Goal: Task Accomplishment & Management: Manage account settings

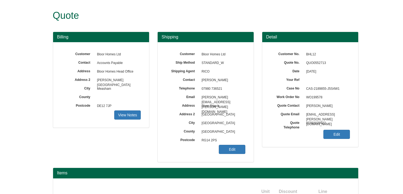
scroll to position [111, 0]
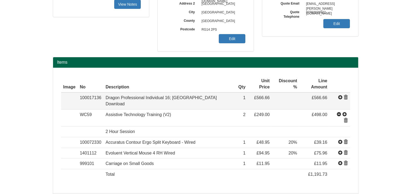
click at [346, 95] on span at bounding box center [346, 97] width 4 height 4
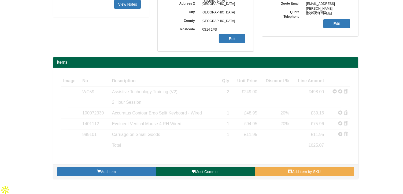
scroll to position [100, 0]
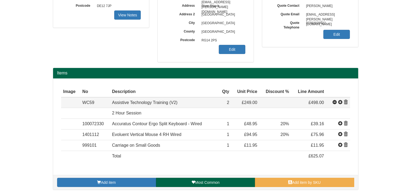
click at [346, 101] on span at bounding box center [346, 102] width 4 height 4
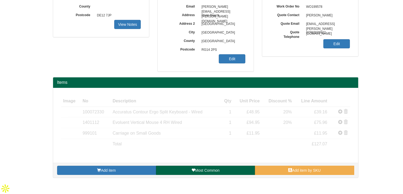
scroll to position [79, 0]
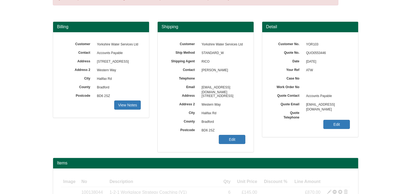
scroll to position [80, 0]
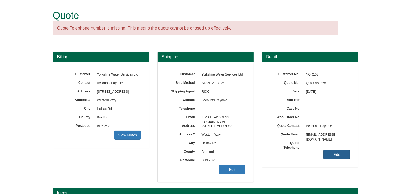
click at [341, 153] on link "Edit" at bounding box center [337, 154] width 27 height 9
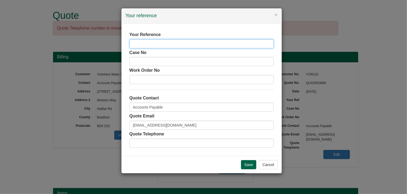
click at [214, 45] on input "text" at bounding box center [202, 43] width 144 height 9
type input "ATW AW"
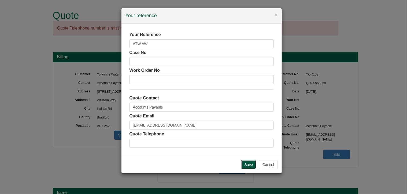
click at [249, 163] on input "Save" at bounding box center [249, 164] width 16 height 9
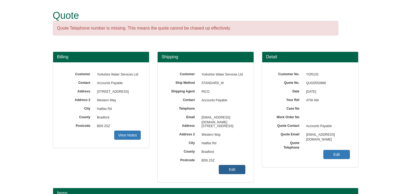
click at [240, 168] on link "Edit" at bounding box center [232, 169] width 27 height 9
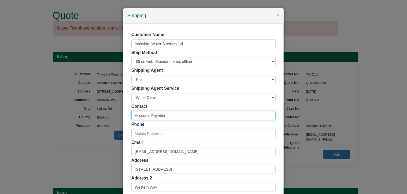
drag, startPoint x: 167, startPoint y: 115, endPoint x: 100, endPoint y: 111, distance: 67.5
click at [100, 111] on div "× Shipping Customer Name Yorkshire Water Services Ltd Ship Method Free of Charg…" at bounding box center [203, 97] width 407 height 194
type input "[PERSON_NAME]"
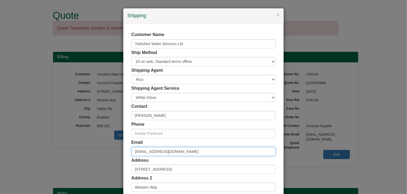
drag, startPoint x: 205, startPoint y: 152, endPoint x: 84, endPoint y: 152, distance: 121.5
click at [84, 152] on div "× Shipping Customer Name Yorkshire Water Services Ltd Ship Method Free of Charg…" at bounding box center [203, 97] width 407 height 194
type input "t"
paste input "toni.wilkinson@yorkshirewater.co.uk"
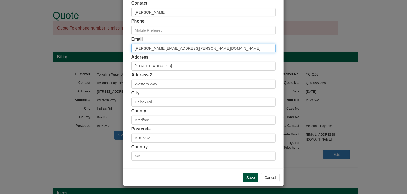
type input "toni.wilkinson@yorkshirewater.co.uk"
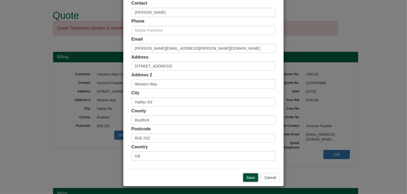
click at [247, 176] on input "Save" at bounding box center [251, 177] width 16 height 9
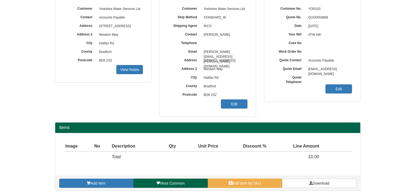
scroll to position [67, 0]
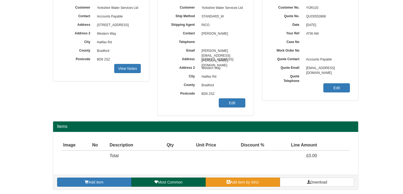
click at [247, 181] on span "Add item by SKU" at bounding box center [244, 182] width 29 height 4
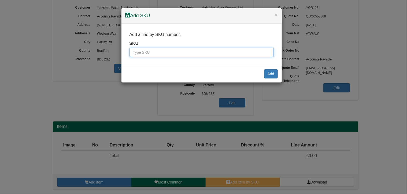
click at [199, 53] on input "text" at bounding box center [202, 52] width 144 height 9
type input "100138044"
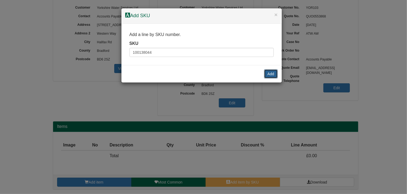
click at [276, 70] on button "Add" at bounding box center [271, 73] width 14 height 9
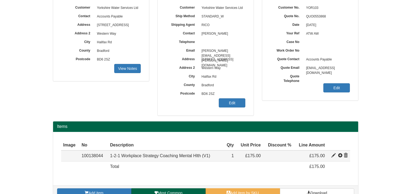
click at [334, 154] on span at bounding box center [334, 155] width 4 height 4
type input "1-2-1 Workplace Strategy Coaching Mental Hlth (V1)"
type input "65.00"
type input "175.00"
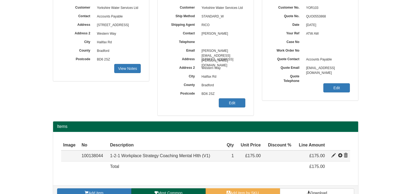
type input "1"
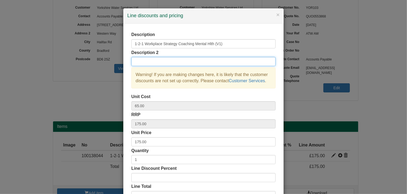
click at [150, 62] on input "text" at bounding box center [203, 61] width 144 height 9
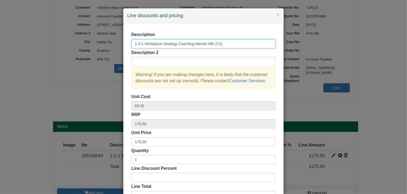
drag, startPoint x: 223, startPoint y: 44, endPoint x: 193, endPoint y: 45, distance: 29.5
click at [193, 45] on input "1-2-1 Workplace Strategy Coaching Mental Hlth (V1)" at bounding box center [203, 43] width 144 height 9
type input "1-2-1 Workplace Strategy Coaching"
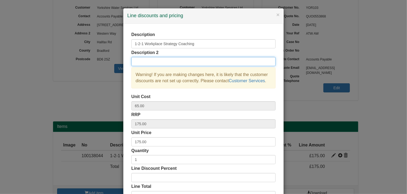
click at [143, 60] on input "text" at bounding box center [203, 61] width 144 height 9
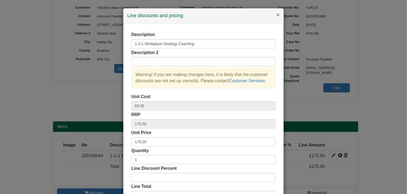
click at [277, 15] on button "×" at bounding box center [278, 15] width 3 height 6
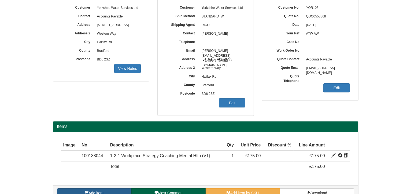
click at [118, 190] on link "Add item" at bounding box center [94, 192] width 74 height 9
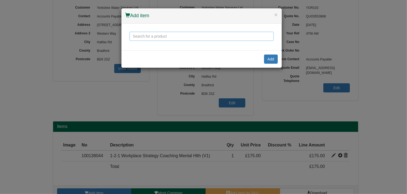
click at [140, 38] on input "text" at bounding box center [202, 36] width 144 height 9
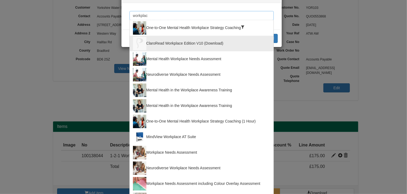
scroll to position [54, 0]
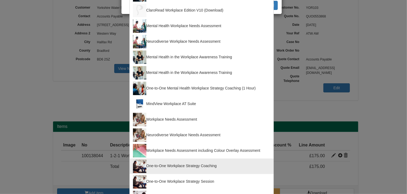
click at [191, 166] on div "One-to-One Workplace Strategy Coaching" at bounding box center [201, 165] width 137 height 13
type input "One-to-One Workplace Strategy Coaching"
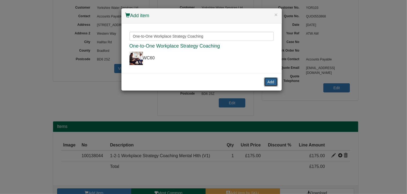
click at [270, 82] on button "Add" at bounding box center [271, 81] width 14 height 9
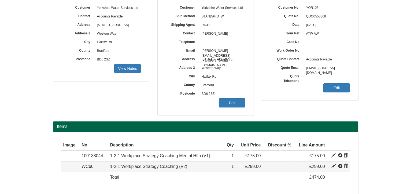
click at [333, 166] on span at bounding box center [334, 166] width 4 height 4
type input "1-2-1 Workplace Strategy Coaching (V2)"
type input "130.00"
type input "299.00"
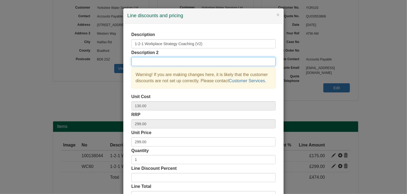
click at [160, 63] on input "text" at bounding box center [203, 61] width 144 height 9
click at [171, 60] on input "ADHD Remote-split to individual" at bounding box center [203, 61] width 144 height 9
drag, startPoint x: 188, startPoint y: 61, endPoint x: 171, endPoint y: 60, distance: 17.7
click at [171, 60] on input "ADHD Remote-split to individual" at bounding box center [203, 61] width 144 height 9
type input "ADHD Remote-split to 16 one hr sessions"
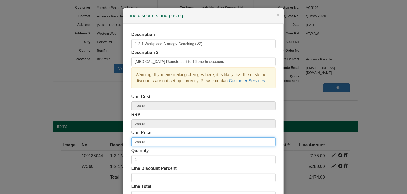
drag, startPoint x: 146, startPoint y: 141, endPoint x: 118, endPoint y: 138, distance: 28.1
click at [118, 138] on div "× Line discounts and pricing Description 1-2-1 Workplace Strategy Coaching (V2)…" at bounding box center [203, 97] width 407 height 194
type input "150"
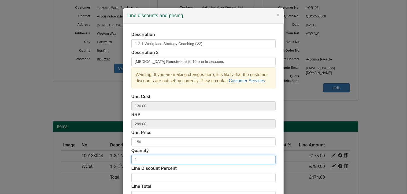
click at [143, 159] on input "1" at bounding box center [203, 159] width 144 height 9
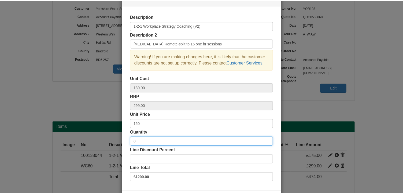
scroll to position [41, 0]
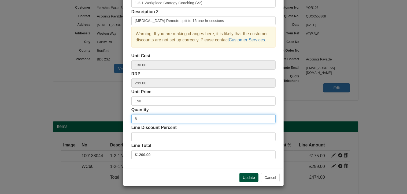
type input "8"
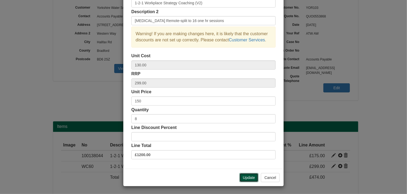
click at [251, 177] on button "Update" at bounding box center [249, 177] width 19 height 9
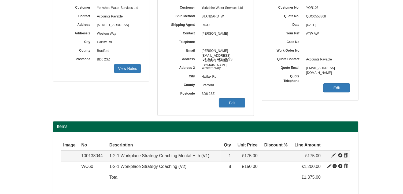
click at [347, 154] on span at bounding box center [346, 155] width 4 height 4
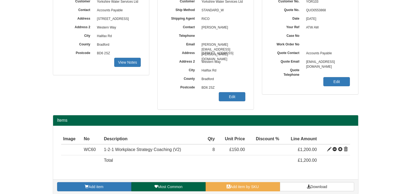
scroll to position [77, 0]
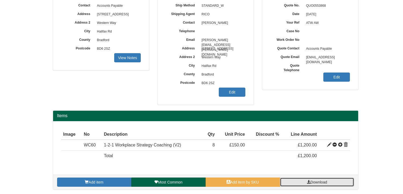
click at [319, 181] on span "Download" at bounding box center [319, 182] width 17 height 4
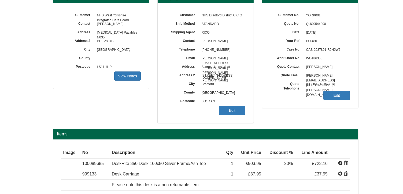
scroll to position [35, 0]
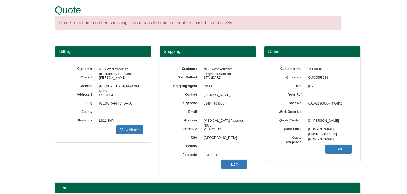
scroll to position [2, 0]
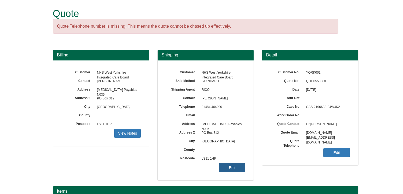
click at [233, 170] on link "Edit" at bounding box center [232, 167] width 27 height 9
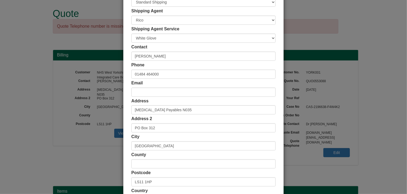
scroll to position [103, 0]
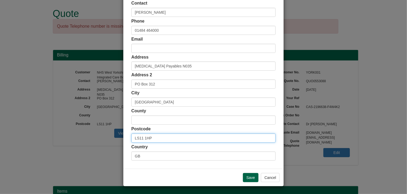
drag, startPoint x: 154, startPoint y: 138, endPoint x: 73, endPoint y: 141, distance: 81.6
click at [73, 141] on div "× Shipping Customer Name NHS West Yorkshire Integrated Care Board Ship Method F…" at bounding box center [203, 97] width 407 height 194
paste input "HG5 8FJ"
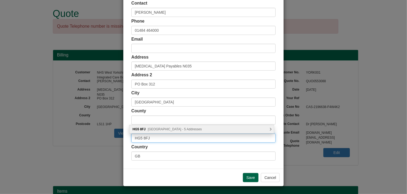
type input "HG5 8FJ"
click at [164, 130] on span "Grange Farm Court, Knaresborough - 5 Addresses" at bounding box center [175, 129] width 54 height 4
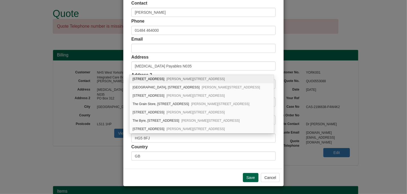
click at [143, 78] on div "1 Grange Farm Court Hopperton, Knaresborough, HG5 8FJ" at bounding box center [202, 79] width 144 height 8
type input "[STREET_ADDRESS]"
type input "[PERSON_NAME]"
type input "[GEOGRAPHIC_DATA]"
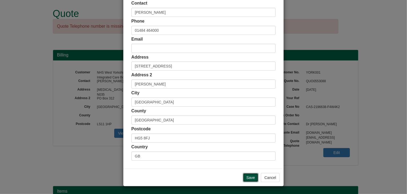
click at [250, 175] on input "Save" at bounding box center [251, 177] width 16 height 9
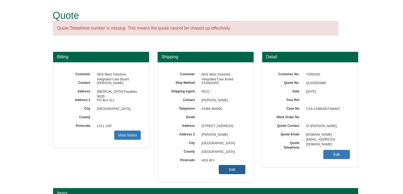
click at [231, 171] on link "Edit" at bounding box center [232, 169] width 27 height 9
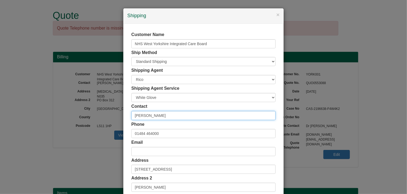
drag, startPoint x: 166, startPoint y: 118, endPoint x: 124, endPoint y: 116, distance: 42.1
click at [124, 116] on div "Customer Name NHS West Yorkshire Integrated Care Board Ship Method Free of Char…" at bounding box center [203, 148] width 160 height 248
paste input "[PERSON_NAME]"
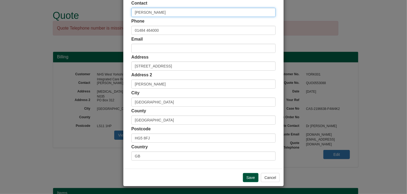
type input "[PERSON_NAME]"
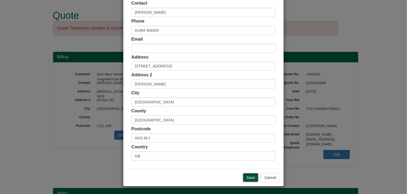
click at [247, 175] on input "Save" at bounding box center [251, 177] width 16 height 9
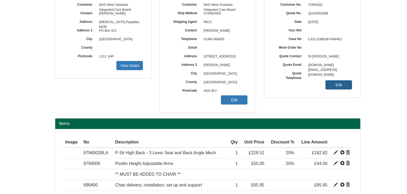
scroll to position [29, 0]
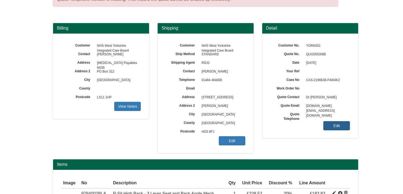
click at [336, 124] on link "Edit" at bounding box center [337, 125] width 27 height 9
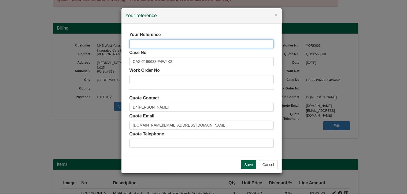
paste input "WDP000384. FAO [PERSON_NAME]"
click at [155, 42] on input "WDP000384. FAO [PERSON_NAME]" at bounding box center [202, 43] width 144 height 9
click at [133, 41] on input "WDP000384 FAO [PERSON_NAME]" at bounding box center [202, 43] width 144 height 9
click at [190, 44] on input "WDP000384 FAO [PERSON_NAME]" at bounding box center [202, 43] width 144 height 9
click at [156, 43] on input "WDP000384 FAO Sabrina Armstron" at bounding box center [202, 43] width 144 height 9
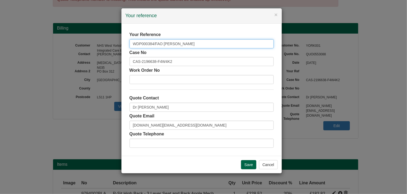
click at [192, 43] on input "WDP000384/FAO Sabrina Armstron" at bounding box center [202, 43] width 144 height 9
click at [134, 42] on input "WDP000384/FAO Sabrina Armstron" at bounding box center [202, 43] width 144 height 9
click at [201, 45] on input "WDP000384/FAO Sabrina Armstron" at bounding box center [202, 43] width 144 height 9
click at [162, 43] on input "WDP000384/FAO Sabrina Armstron" at bounding box center [202, 43] width 144 height 9
click at [157, 46] on input "WDP000384- Sabrina Armstron" at bounding box center [202, 43] width 144 height 9
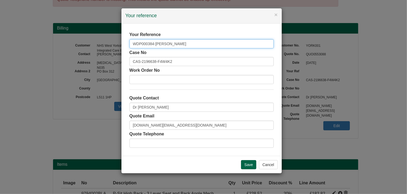
click at [188, 43] on input "WDP000384-Sabrina Armstron" at bounding box center [202, 43] width 144 height 9
type input "WDP000384-Sabrina Armstrong"
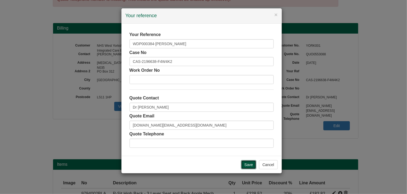
click at [252, 162] on input "Save" at bounding box center [249, 164] width 16 height 9
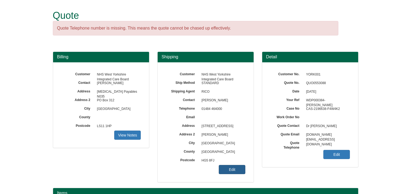
click at [227, 169] on link "Edit" at bounding box center [232, 169] width 27 height 9
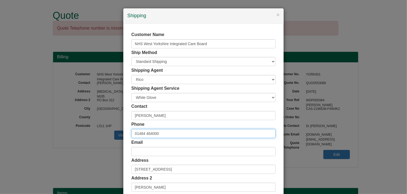
drag, startPoint x: 165, startPoint y: 134, endPoint x: 101, endPoint y: 131, distance: 64.2
click at [101, 131] on div "× Shipping Customer Name NHS West Yorkshire Integrated Care Board Ship Method F…" at bounding box center [203, 97] width 407 height 194
paste input "7767610529"
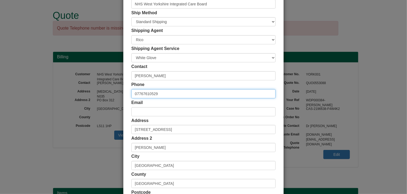
scroll to position [103, 0]
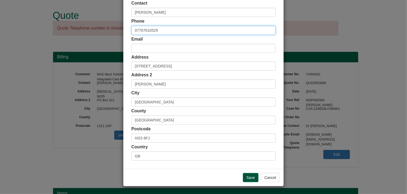
type input "07767610529"
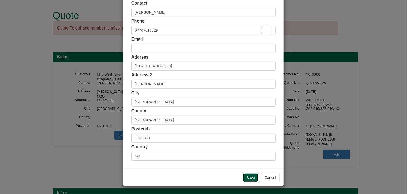
click at [250, 176] on input "Save" at bounding box center [251, 177] width 16 height 9
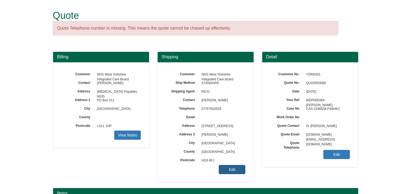
click at [233, 169] on link "Edit" at bounding box center [232, 169] width 27 height 9
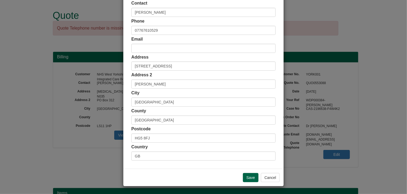
scroll to position [49, 0]
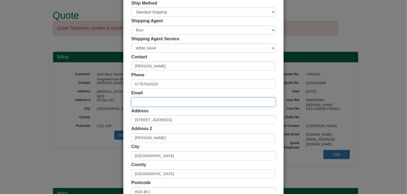
paste input "[EMAIL_ADDRESS][PERSON_NAME][DOMAIN_NAME]"
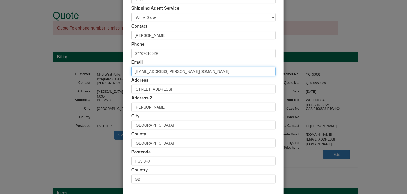
scroll to position [103, 0]
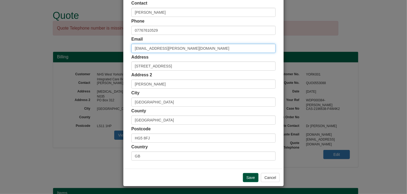
type input "[EMAIL_ADDRESS][PERSON_NAME][DOMAIN_NAME]"
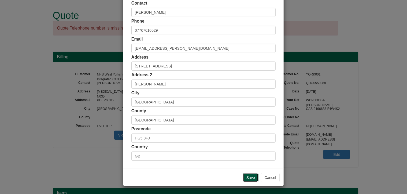
click at [249, 177] on input "Save" at bounding box center [251, 177] width 16 height 9
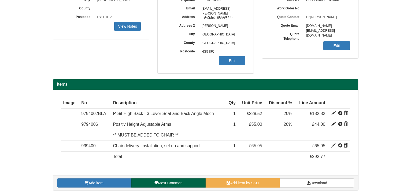
scroll to position [109, 0]
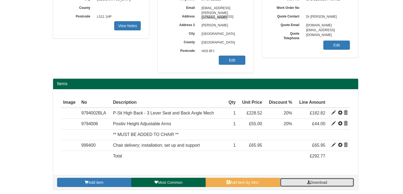
click at [324, 180] on span "Download" at bounding box center [319, 182] width 17 height 4
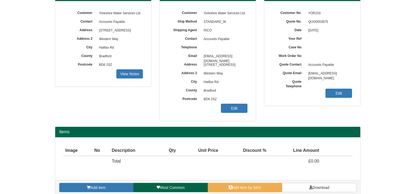
scroll to position [67, 0]
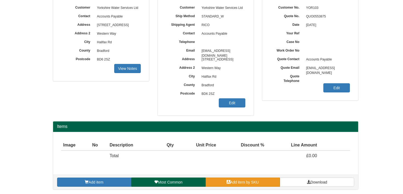
click at [255, 183] on link "Add item by SKU" at bounding box center [243, 181] width 74 height 9
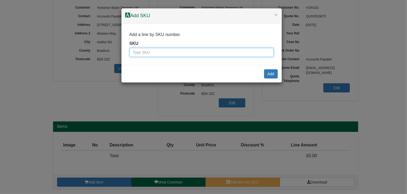
paste input "9821977"
type input "9821977"
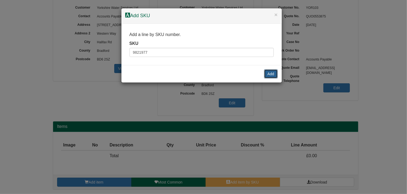
click at [273, 74] on button "Add" at bounding box center [271, 73] width 14 height 9
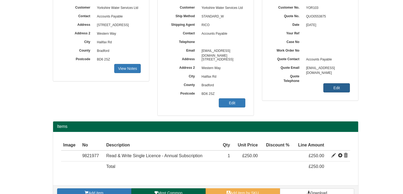
click at [337, 86] on link "Edit" at bounding box center [337, 87] width 27 height 9
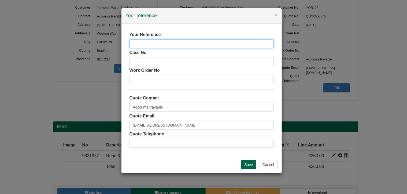
paste input "Jordan Aubin"
type input "Jordan Aubin"
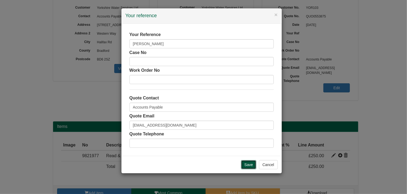
click at [250, 164] on input "Save" at bounding box center [249, 164] width 16 height 9
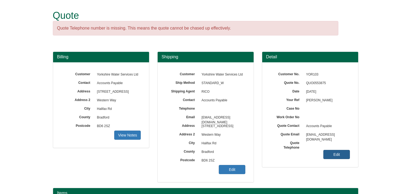
click at [333, 155] on link "Edit" at bounding box center [337, 154] width 27 height 9
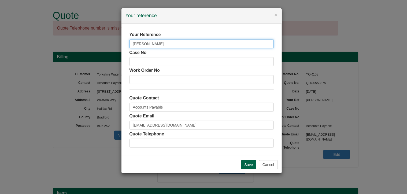
click at [183, 42] on input "[PERSON_NAME]" at bounding box center [202, 43] width 144 height 9
type input "[PERSON_NAME] ATW"
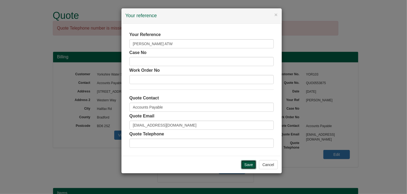
click at [252, 164] on input "Save" at bounding box center [249, 164] width 16 height 9
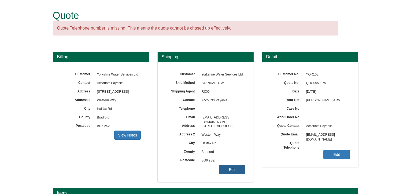
click at [235, 169] on link "Edit" at bounding box center [232, 169] width 27 height 9
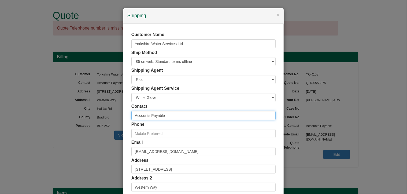
drag, startPoint x: 168, startPoint y: 114, endPoint x: 114, endPoint y: 112, distance: 54.5
click at [114, 112] on div "× Shipping Customer Name Yorkshire Water Services Ltd Ship Method Free of Charg…" at bounding box center [203, 97] width 407 height 194
paste input "[PERSON_NAME]"
type input "[PERSON_NAME]"
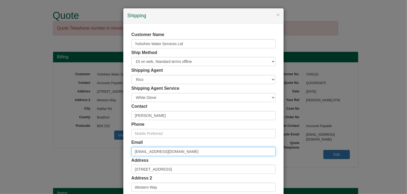
drag, startPoint x: 203, startPoint y: 151, endPoint x: 97, endPoint y: 145, distance: 105.8
click at [97, 146] on div "× Shipping Customer Name Yorkshire Water Services Ltd Ship Method Free of Charg…" at bounding box center [203, 97] width 407 height 194
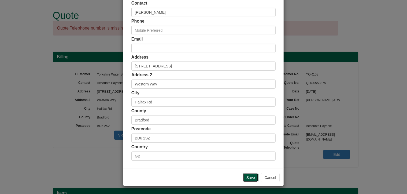
click at [250, 177] on input "Save" at bounding box center [251, 177] width 16 height 9
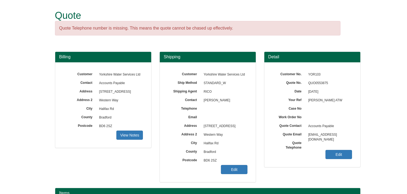
scroll to position [77, 0]
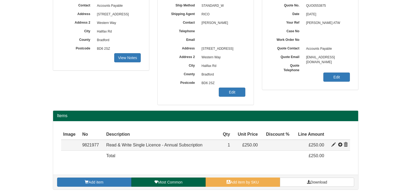
click at [333, 144] on span at bounding box center [334, 144] width 4 height 4
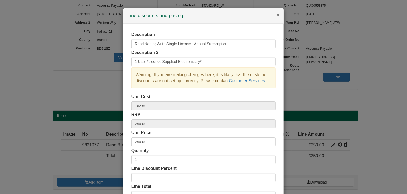
click at [277, 16] on button "×" at bounding box center [278, 15] width 3 height 6
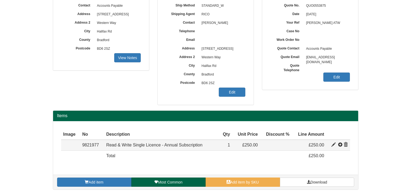
click at [334, 143] on span at bounding box center [334, 144] width 4 height 4
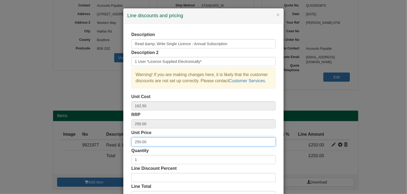
drag, startPoint x: 149, startPoint y: 143, endPoint x: 95, endPoint y: 141, distance: 54.0
click at [95, 141] on div "× Line discounts and pricing Description Read &amp; Write Single Licence - Annu…" at bounding box center [203, 97] width 407 height 194
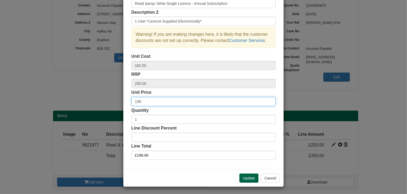
scroll to position [41, 0]
type input "199"
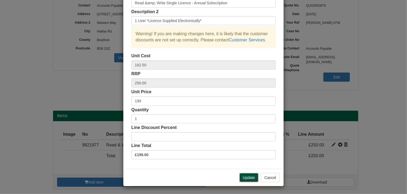
click at [250, 177] on button "Update" at bounding box center [249, 177] width 19 height 9
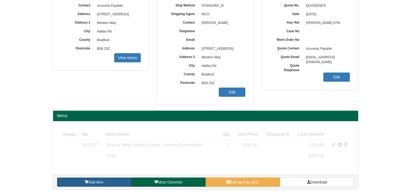
click at [106, 182] on link "Add item" at bounding box center [94, 181] width 74 height 9
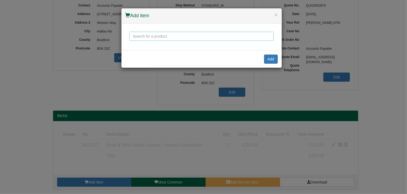
click at [146, 37] on input "text" at bounding box center [202, 36] width 144 height 9
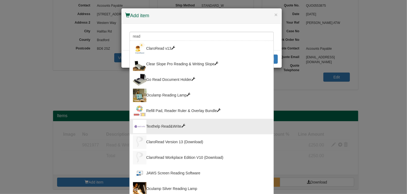
click at [182, 124] on span at bounding box center [184, 126] width 4 height 4
type input "Texthelp Read&Write"
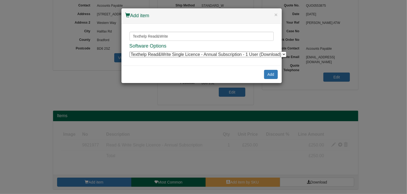
click at [233, 53] on select "Texthelp Read&Write Single Licence - Annual Subscription - 1 User (Download) Te…" at bounding box center [208, 55] width 157 height 6
select select "9821969"
click at [130, 52] on select "Texthelp Read&Write Single Licence - Annual Subscription - 1 User (Download) Te…" at bounding box center [208, 55] width 157 height 6
click at [272, 74] on button "Add" at bounding box center [271, 74] width 14 height 9
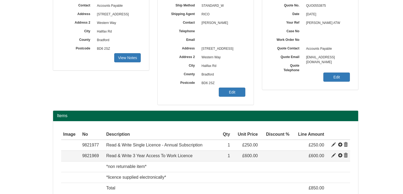
click at [334, 155] on span at bounding box center [334, 155] width 4 height 4
type input "Read &amp; Write 3 Year Access To Work Licence"
type input "3 Year Subscription"
type input "390.00"
type input "600.00"
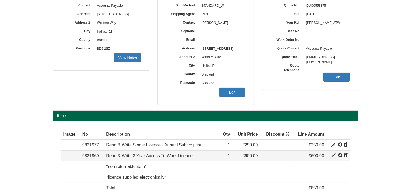
type input "600.00"
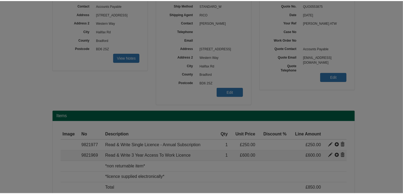
scroll to position [0, 0]
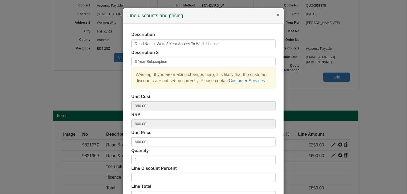
click at [277, 14] on button "×" at bounding box center [278, 15] width 3 height 6
